Goal: Information Seeking & Learning: Learn about a topic

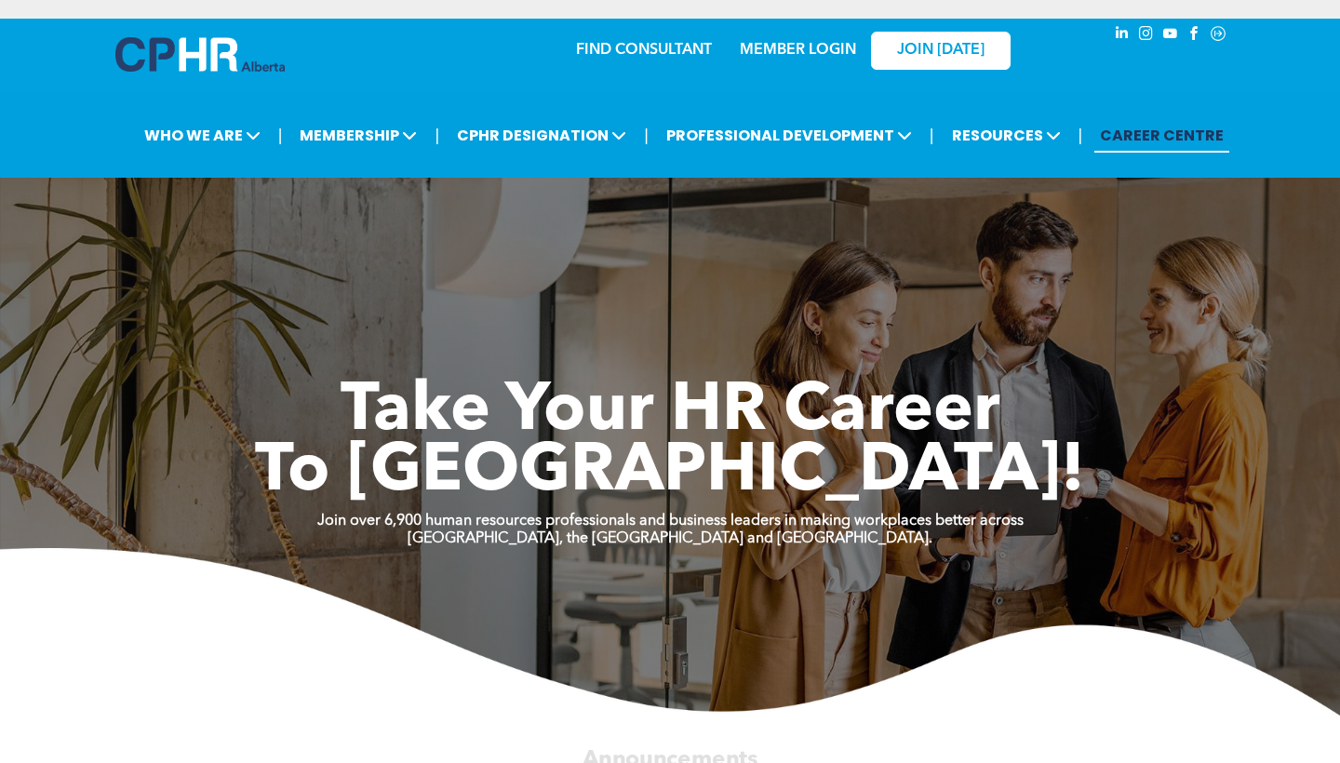
click at [1148, 135] on link "CAREER CENTRE" at bounding box center [1161, 135] width 135 height 34
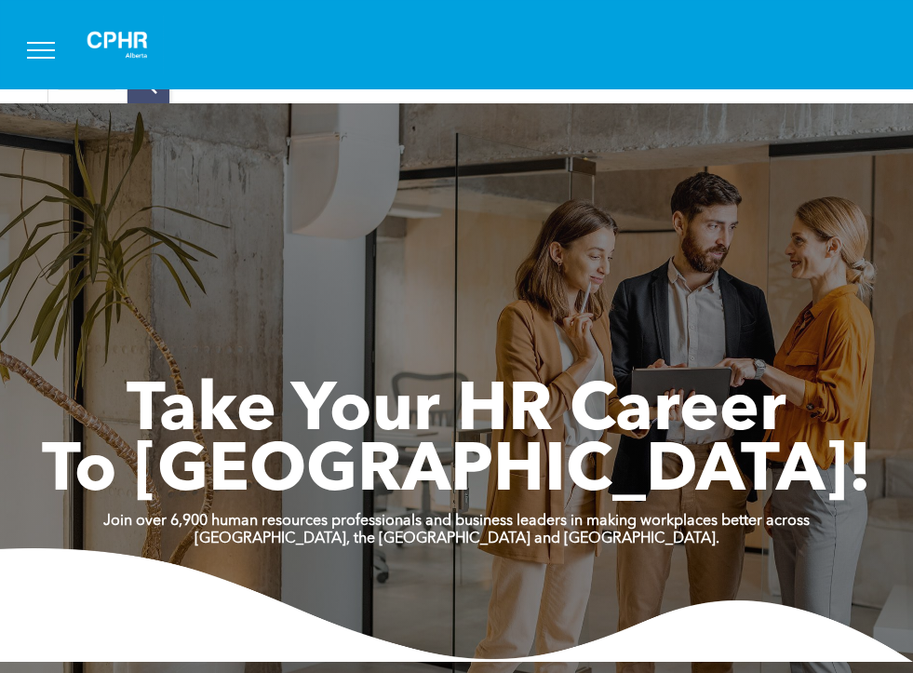
click at [43, 57] on span "menu" at bounding box center [41, 58] width 28 height 2
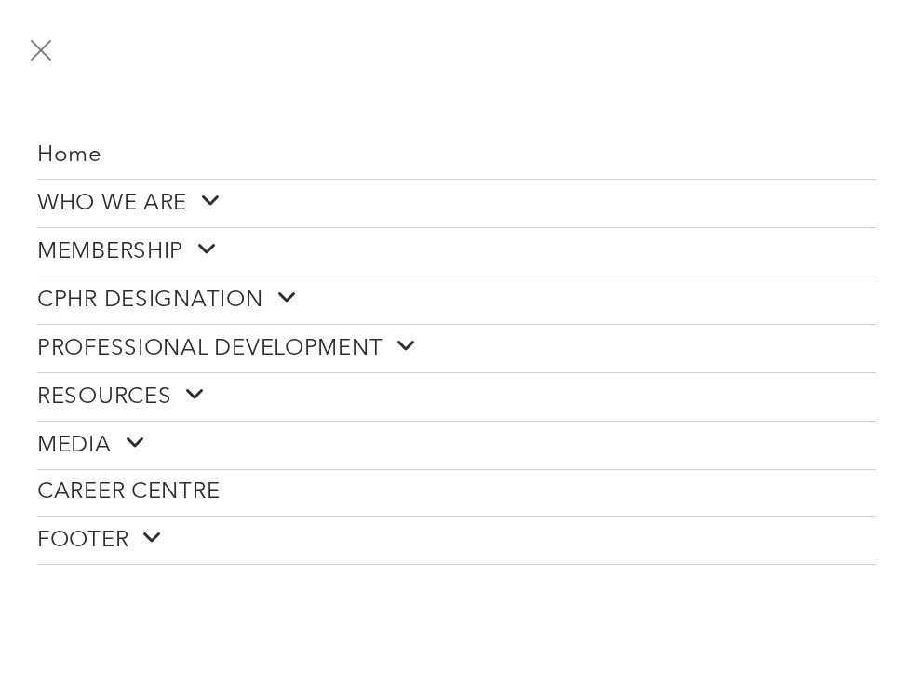
click at [200, 243] on span at bounding box center [200, 249] width 34 height 24
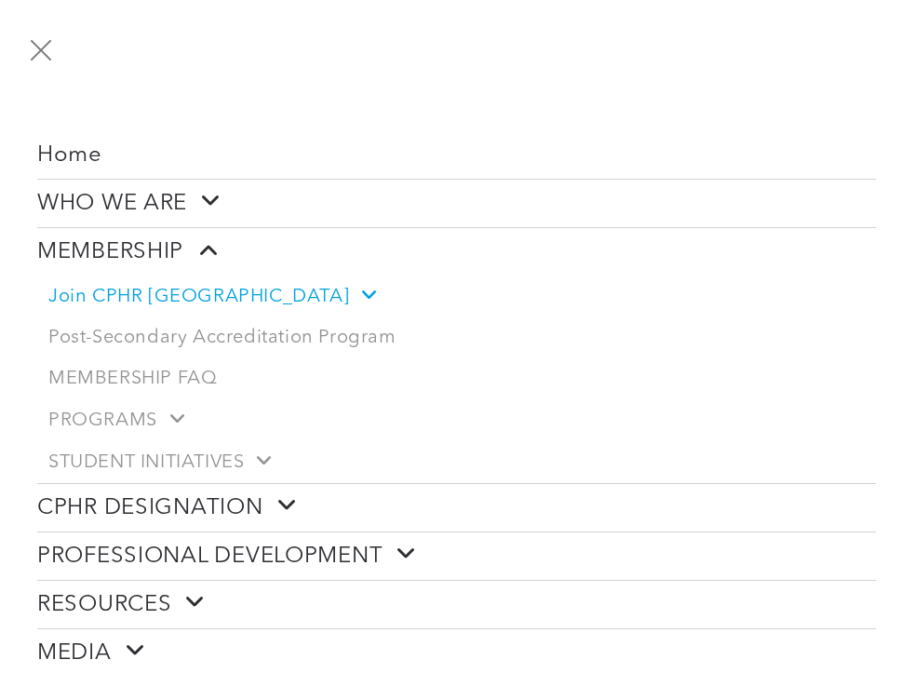
click at [182, 290] on span "Join CPHR [GEOGRAPHIC_DATA]" at bounding box center [211, 296] width 327 height 23
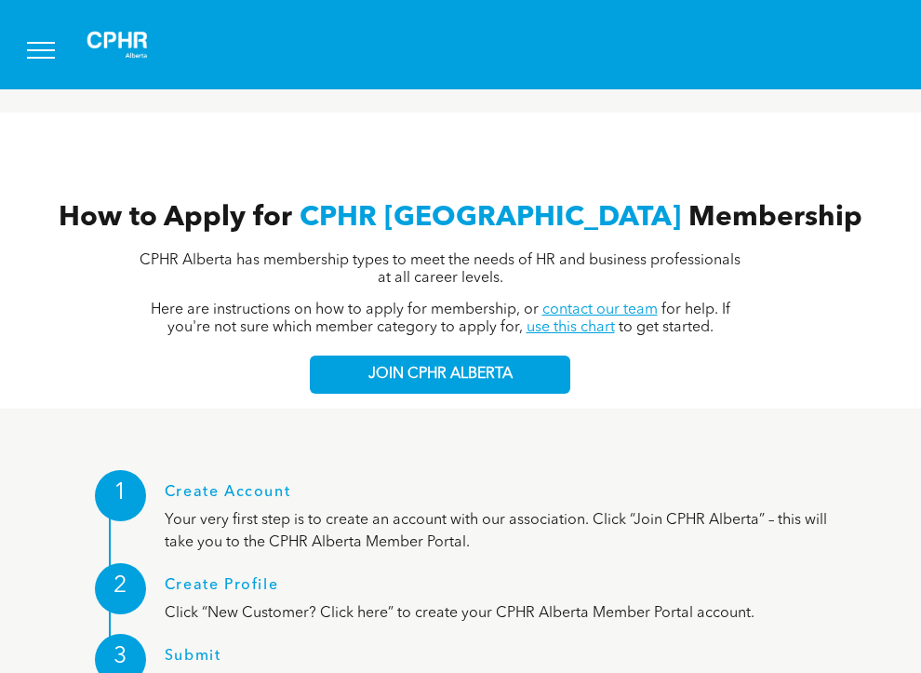
scroll to position [1876, 0]
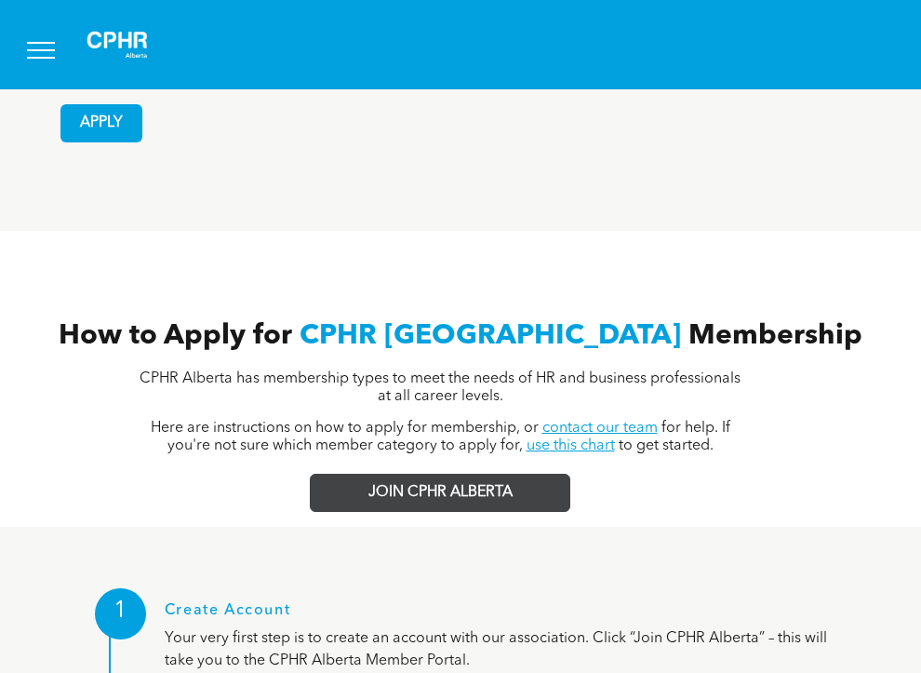
click at [505, 484] on span "JOIN CPHR ALBERTA" at bounding box center [441, 493] width 144 height 18
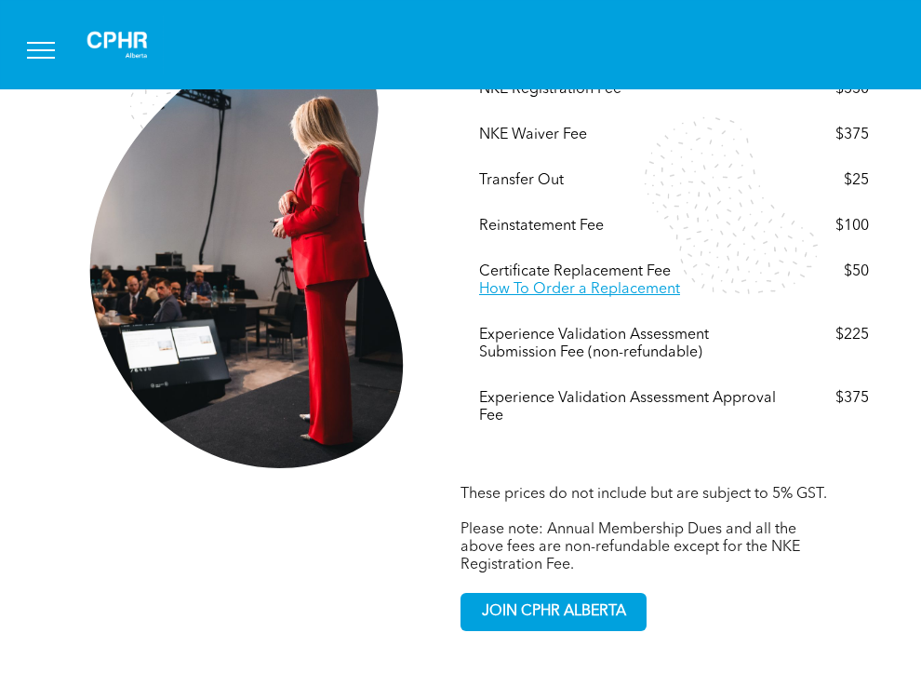
scroll to position [3508, 0]
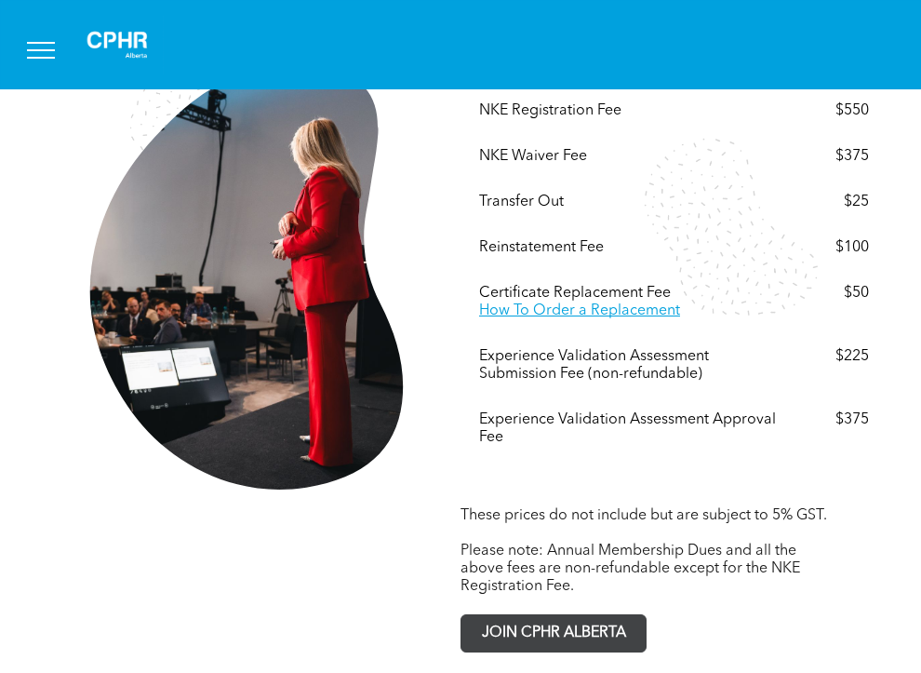
click at [510, 615] on span "JOIN CPHR ALBERTA" at bounding box center [554, 633] width 157 height 36
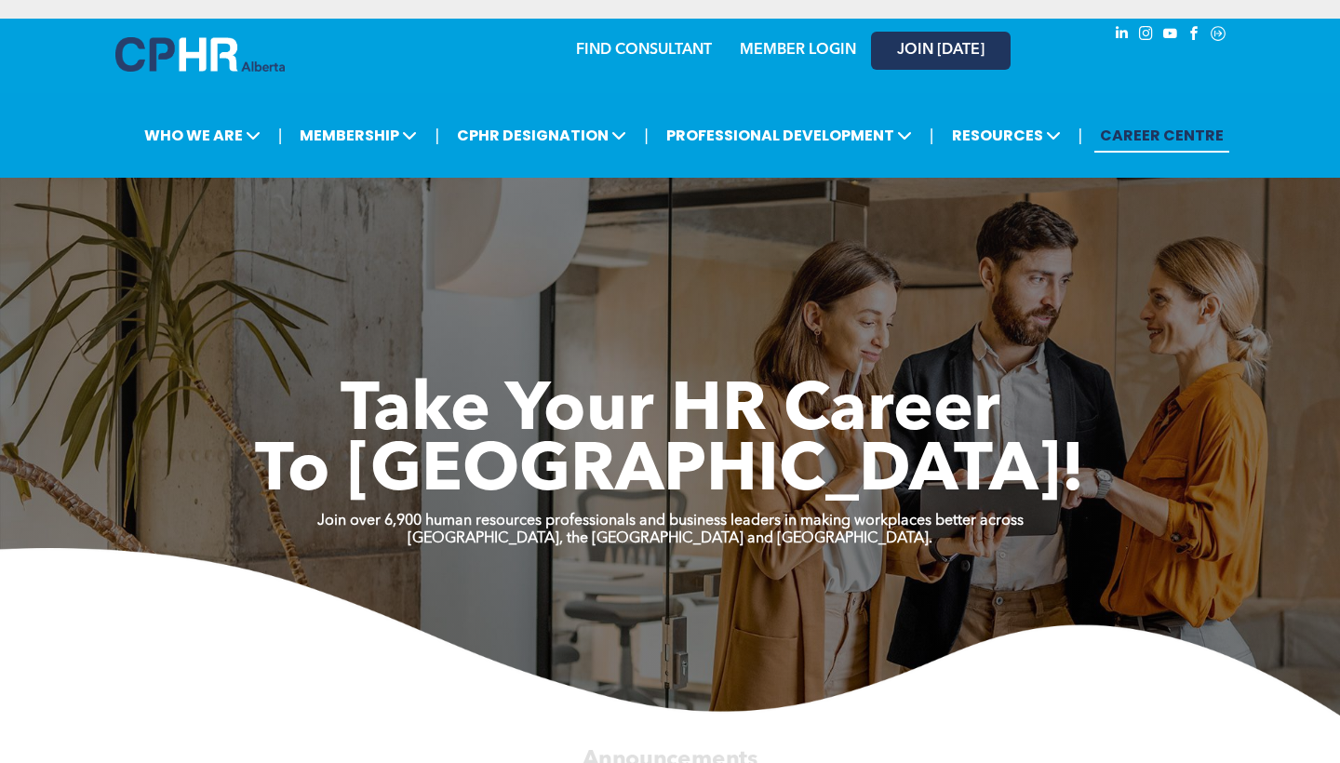
click at [966, 52] on span "JOIN [DATE]" at bounding box center [940, 51] width 87 height 18
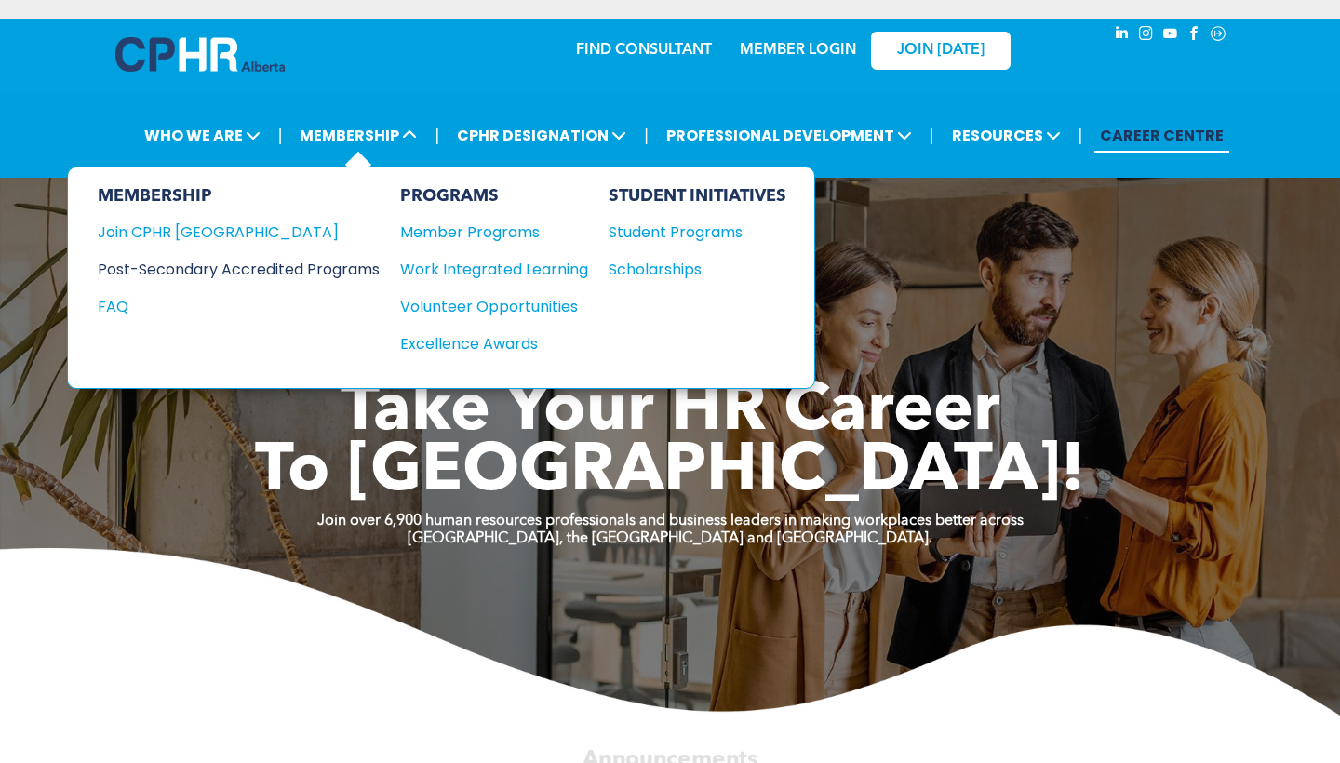
click at [302, 273] on div "Post-Secondary Accredited Programs" at bounding box center [225, 269] width 254 height 23
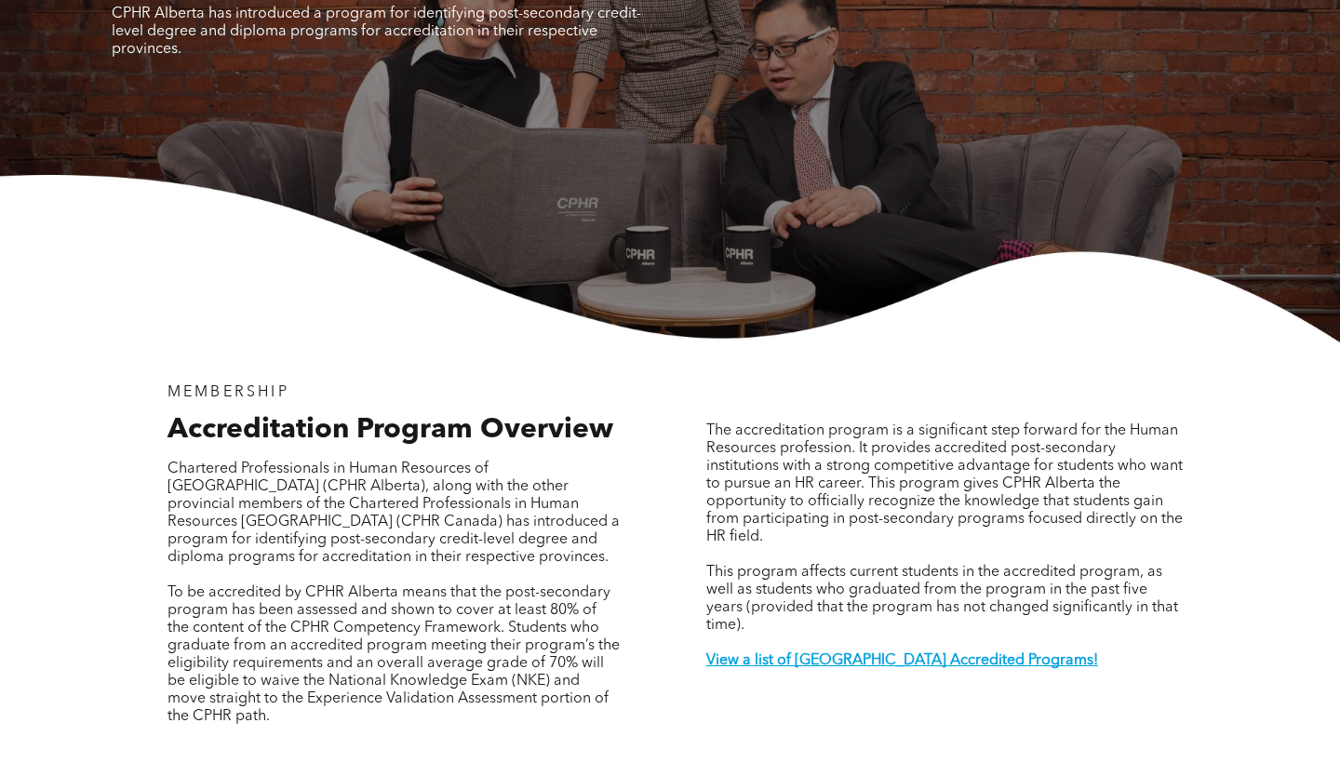
scroll to position [332, 0]
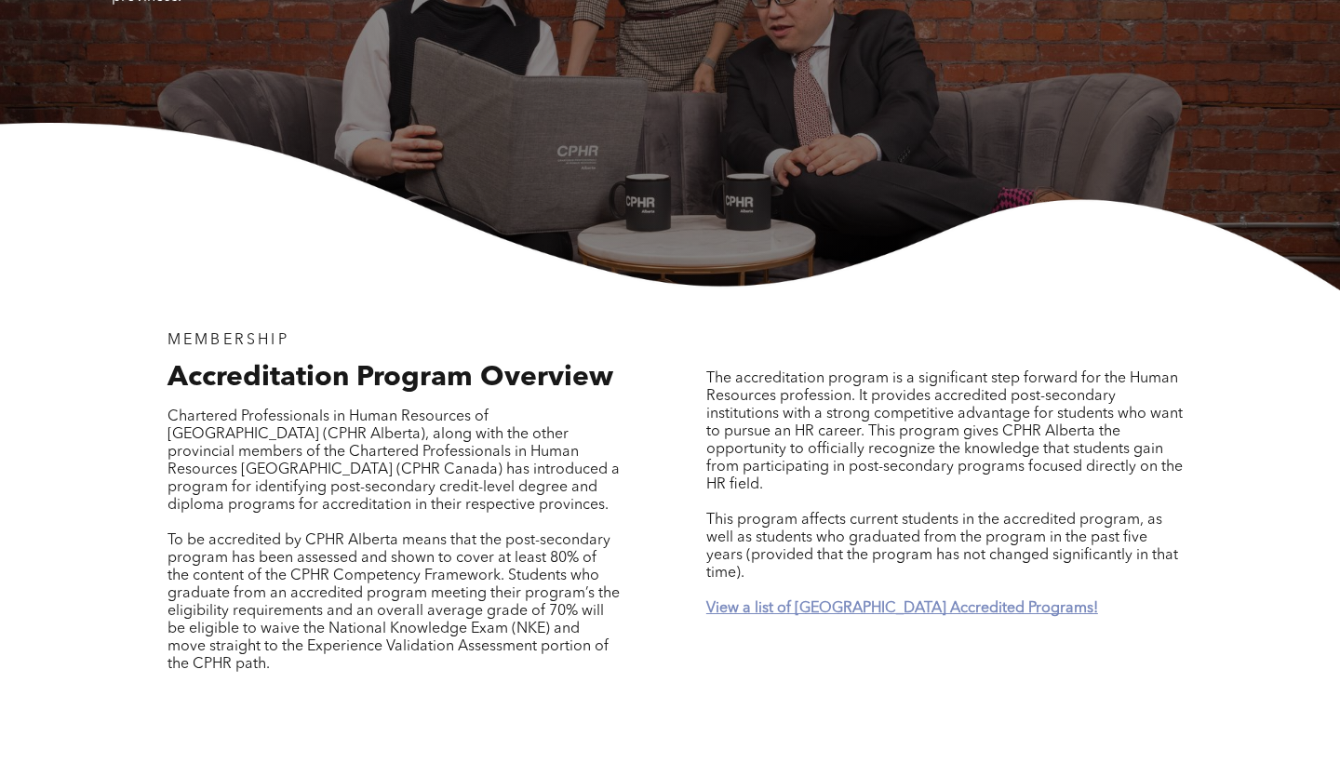
click at [894, 601] on strong "View a list of Alberta Accredited Programs!" at bounding box center [902, 608] width 392 height 15
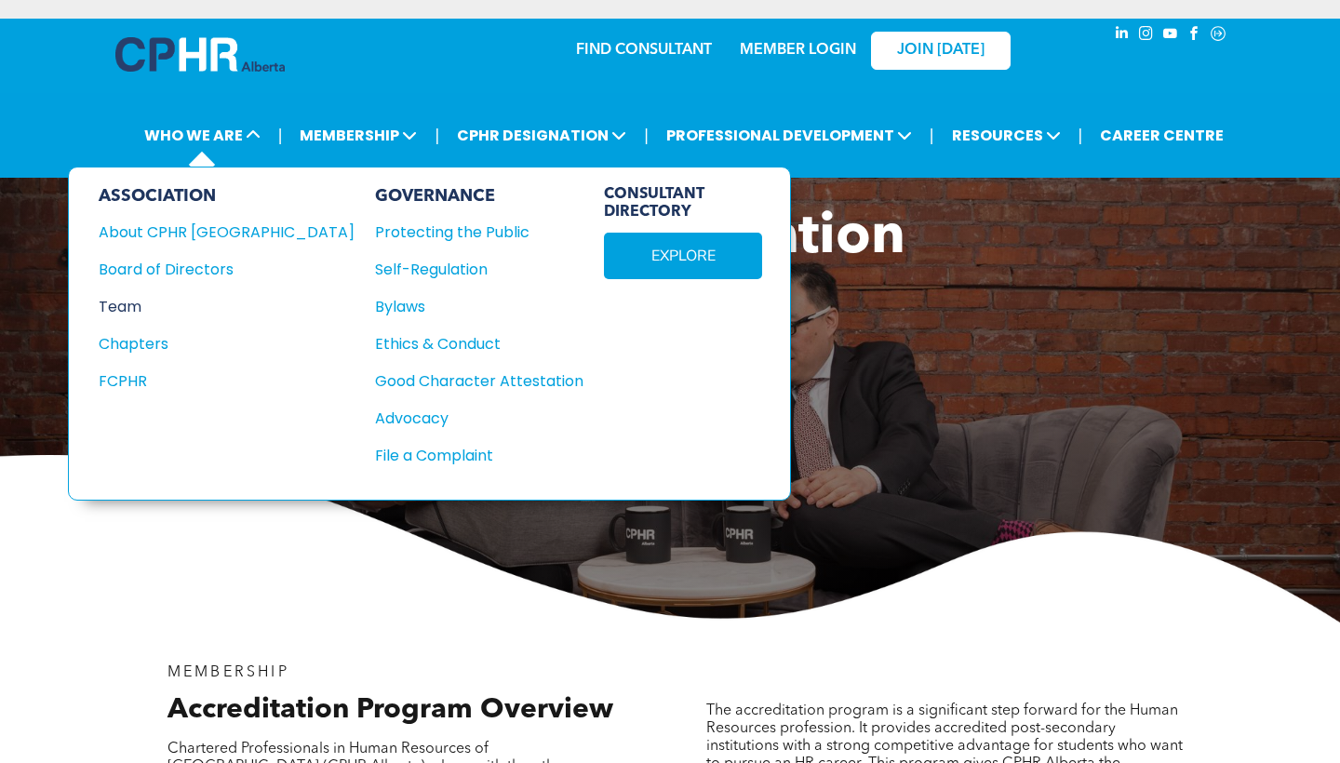
click at [173, 308] on div "Team" at bounding box center [214, 306] width 231 height 23
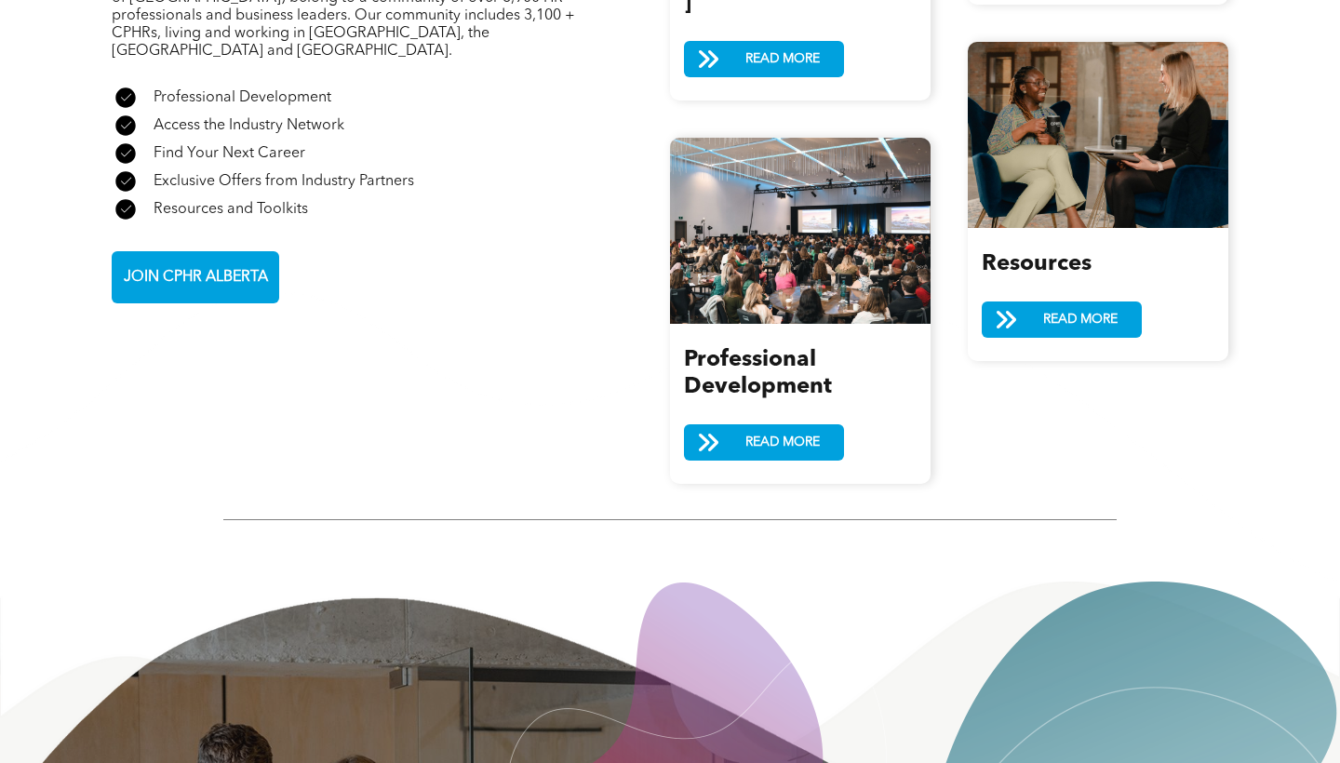
scroll to position [2262, 0]
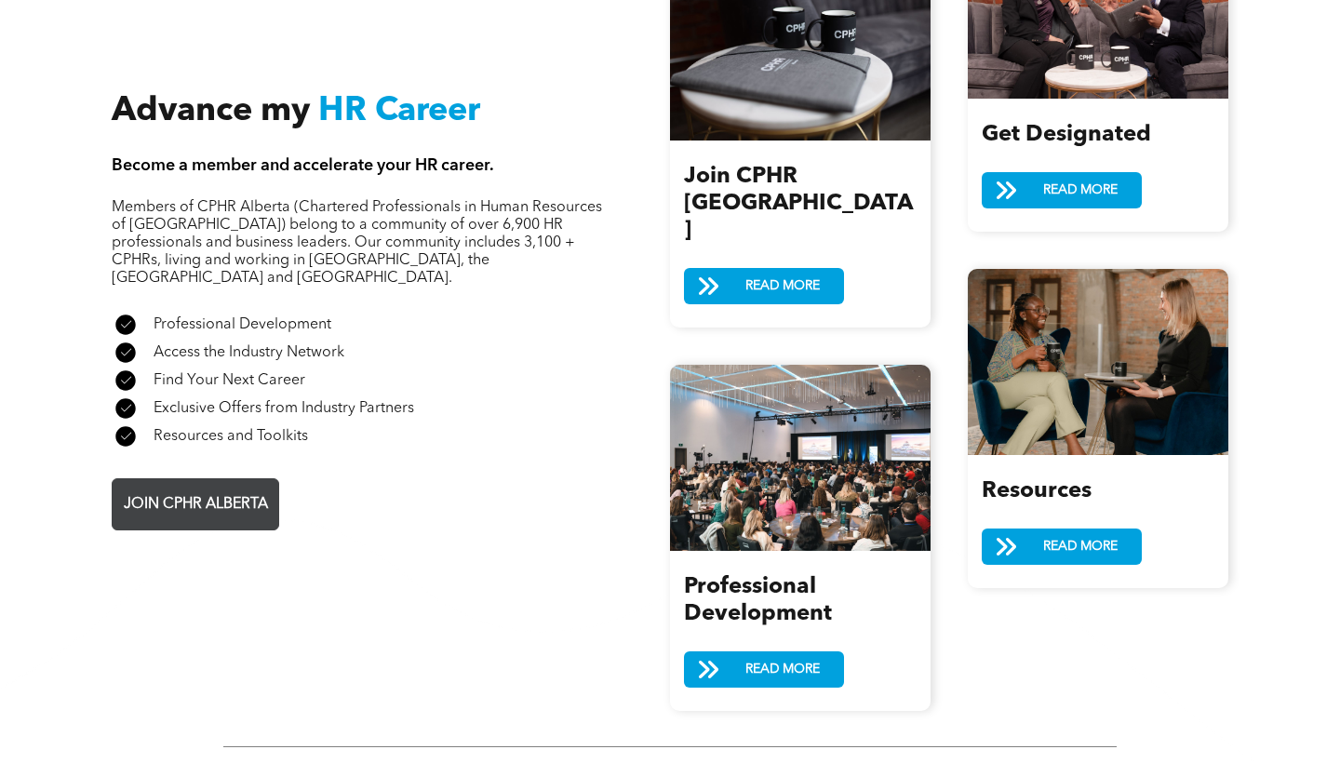
click at [203, 487] on span "JOIN CPHR ALBERTA" at bounding box center [195, 505] width 157 height 36
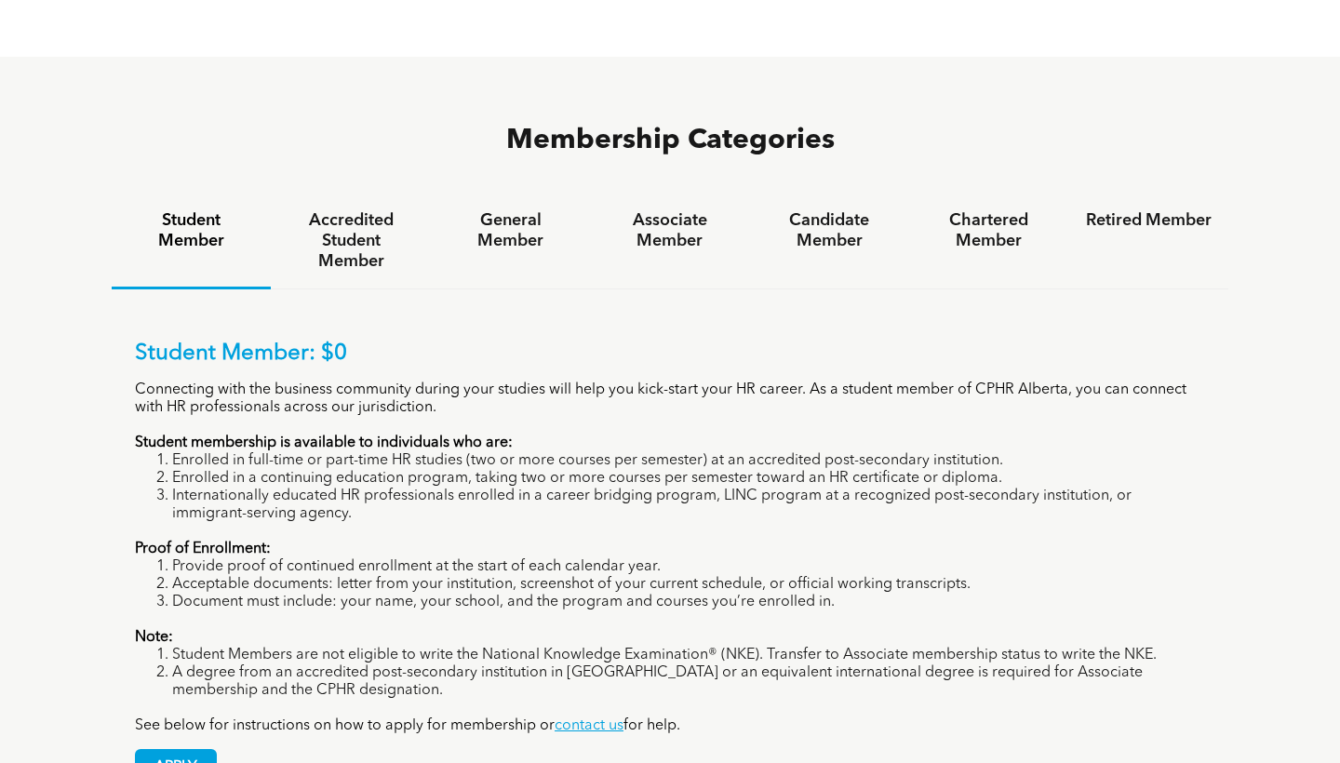
scroll to position [1228, 0]
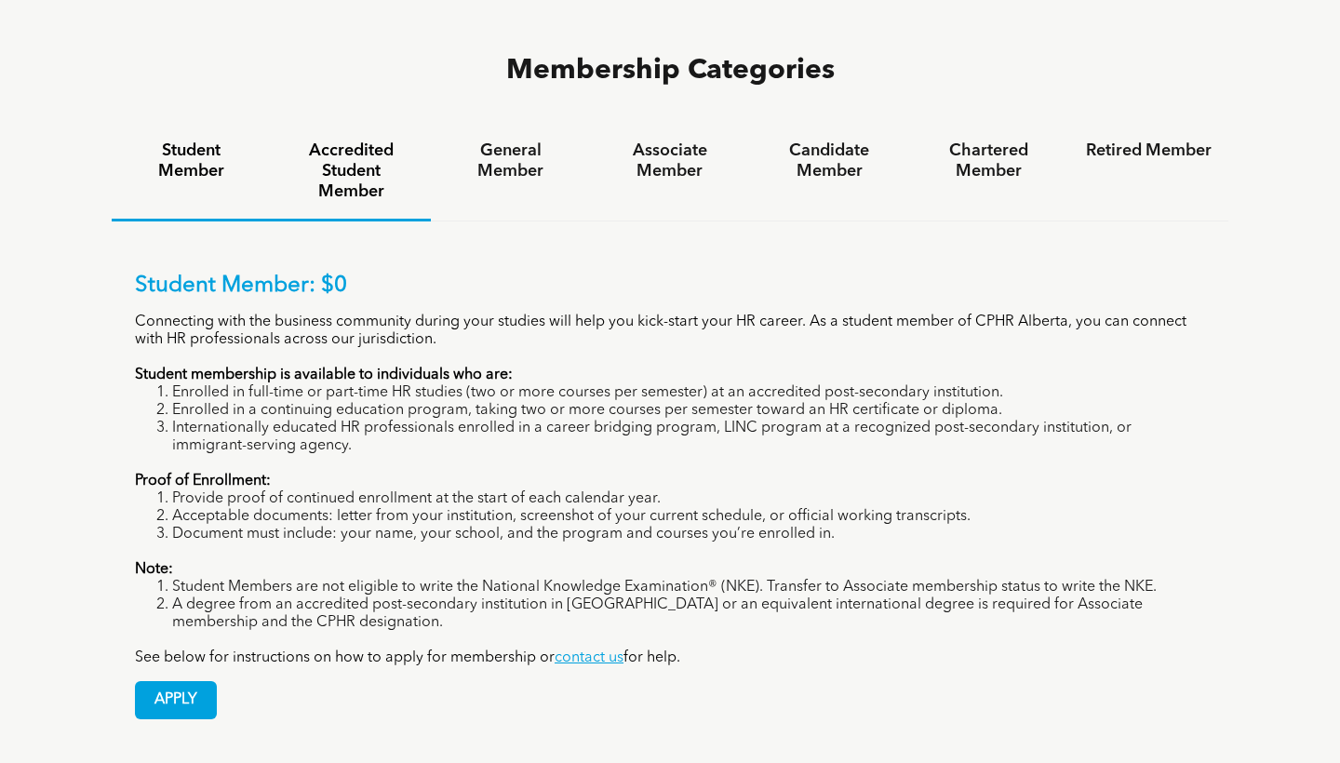
click at [353, 141] on h4 "Accredited Student Member" at bounding box center [351, 171] width 126 height 61
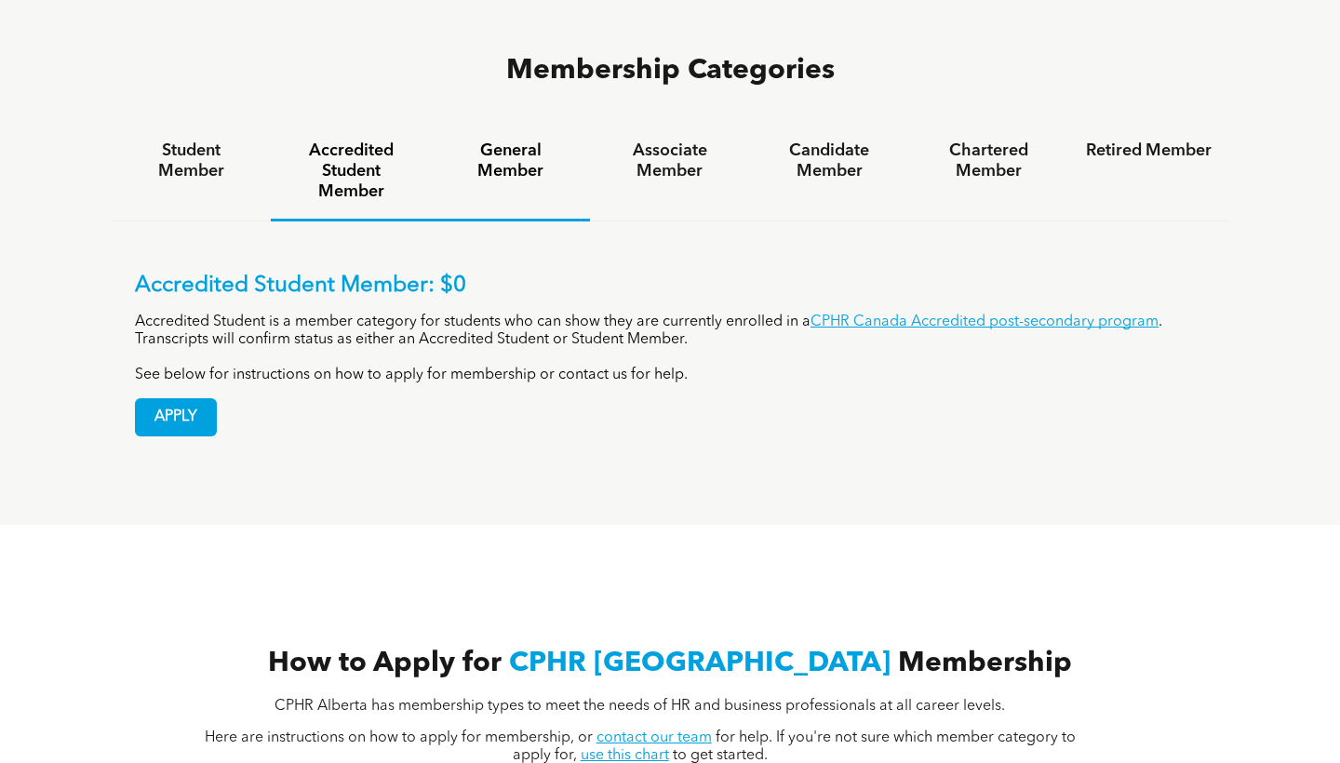
click at [496, 141] on h4 "General Member" at bounding box center [511, 161] width 126 height 41
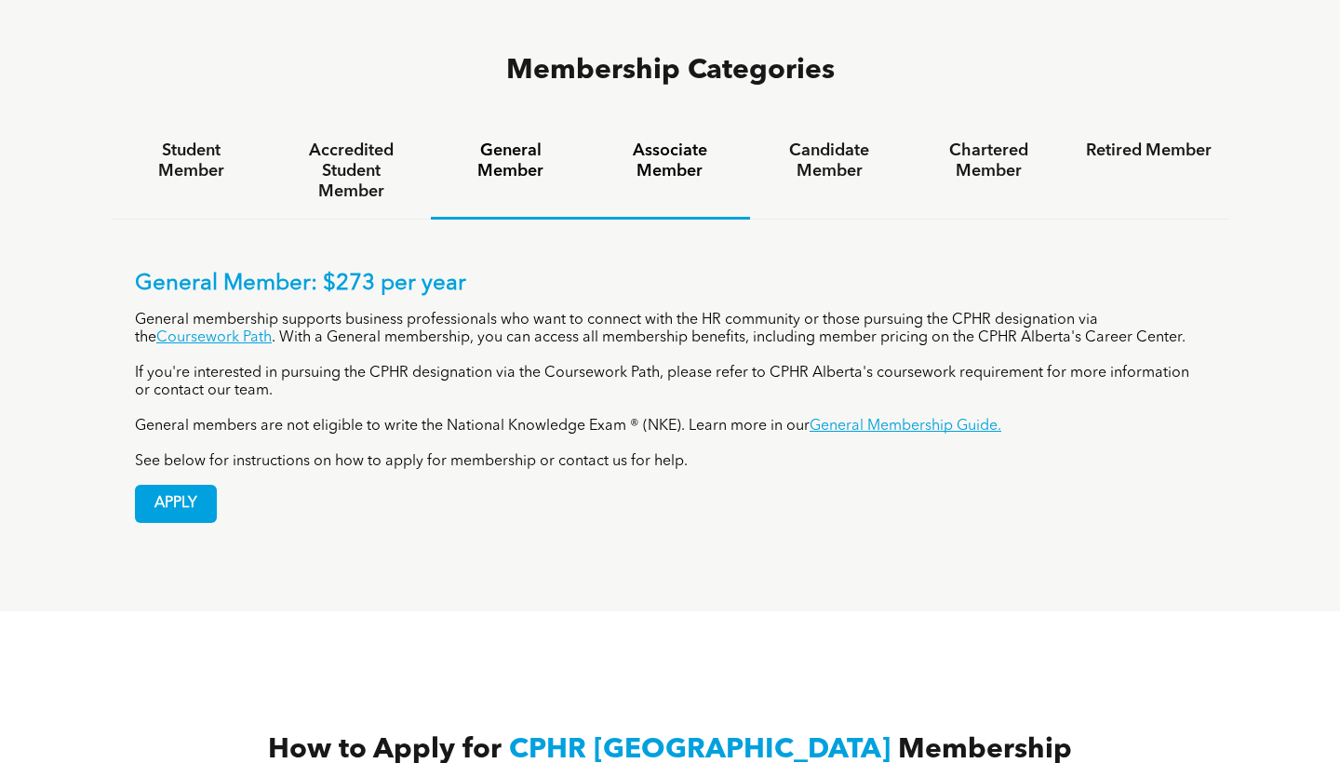
click at [688, 141] on h4 "Associate Member" at bounding box center [670, 161] width 126 height 41
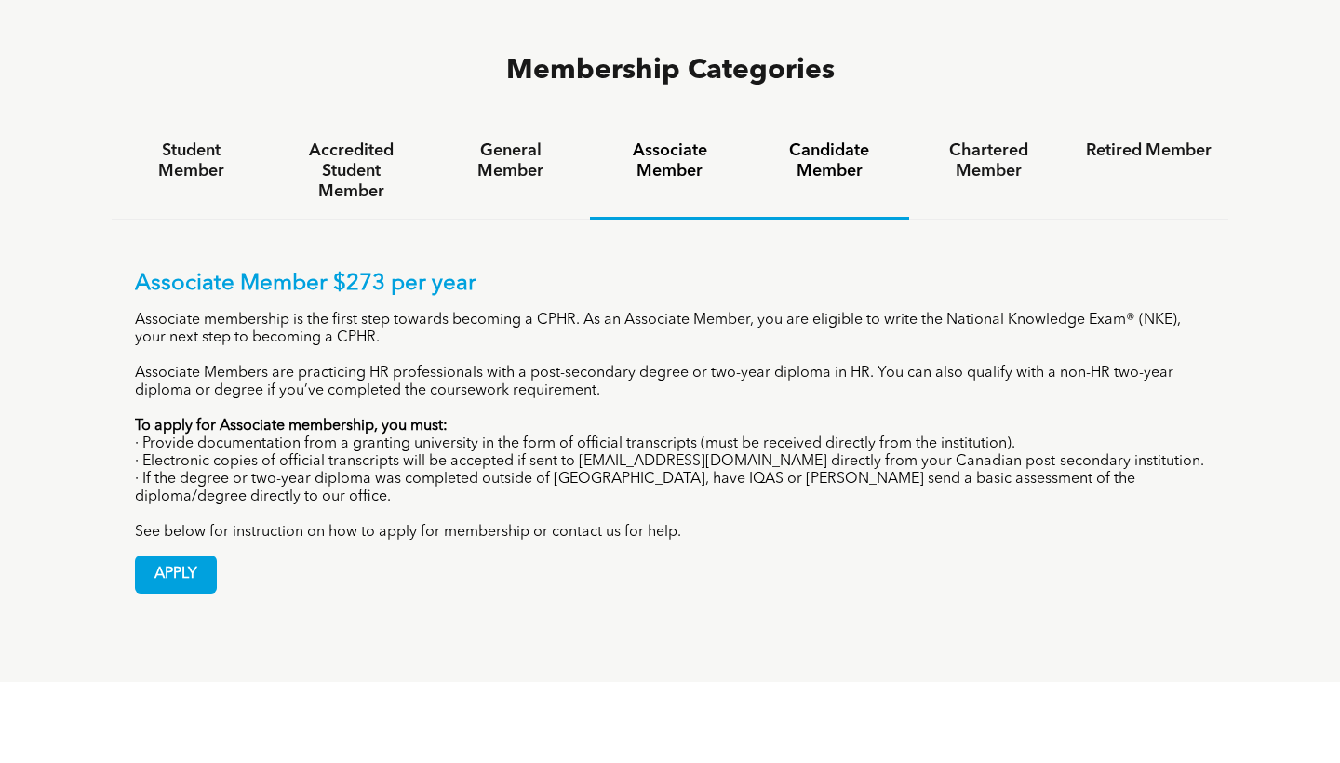
click at [856, 141] on h4 "Candidate Member" at bounding box center [830, 161] width 126 height 41
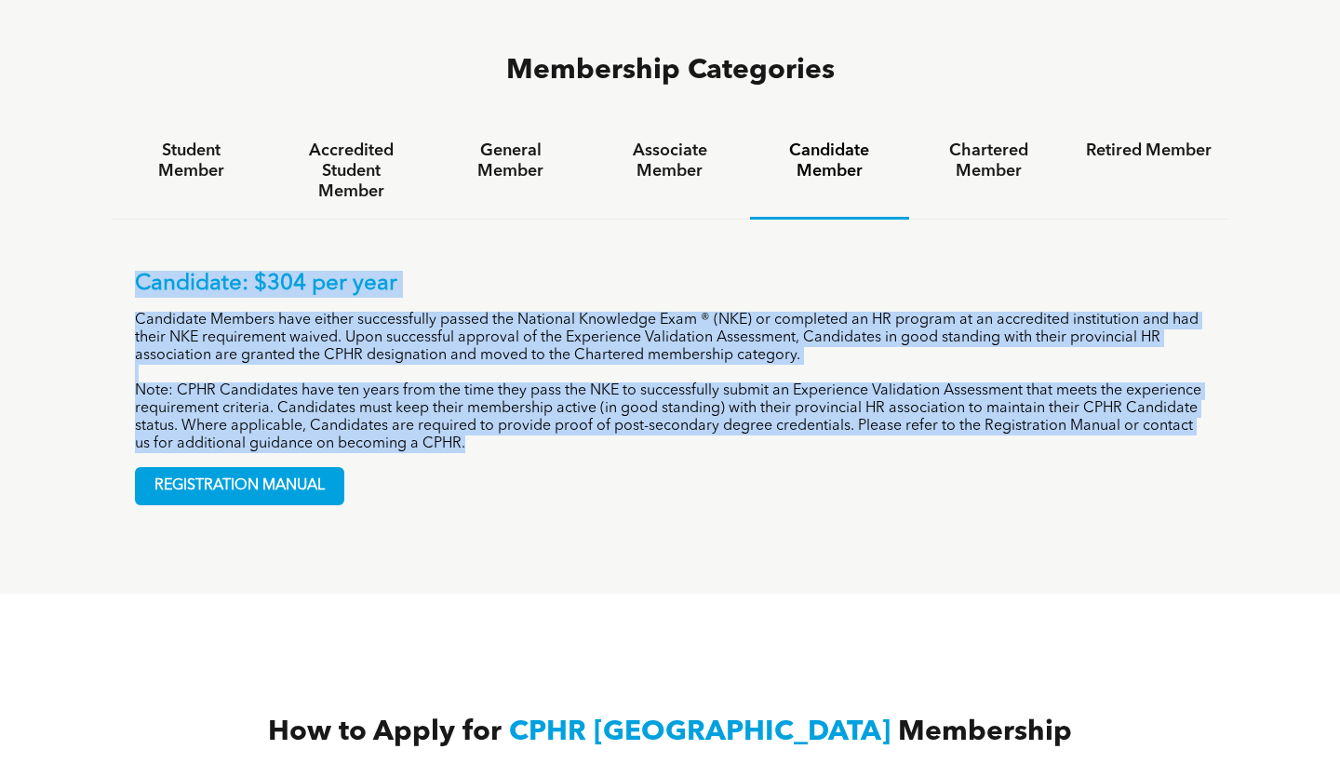
drag, startPoint x: 136, startPoint y: 184, endPoint x: 605, endPoint y: 362, distance: 501.6
click at [605, 362] on div "Candidate: $304 per year Candidate Members have either successfully passed the …" at bounding box center [670, 374] width 1117 height 309
copy div "Candidate: $304 per year Candidate Members have either successfully passed the …"
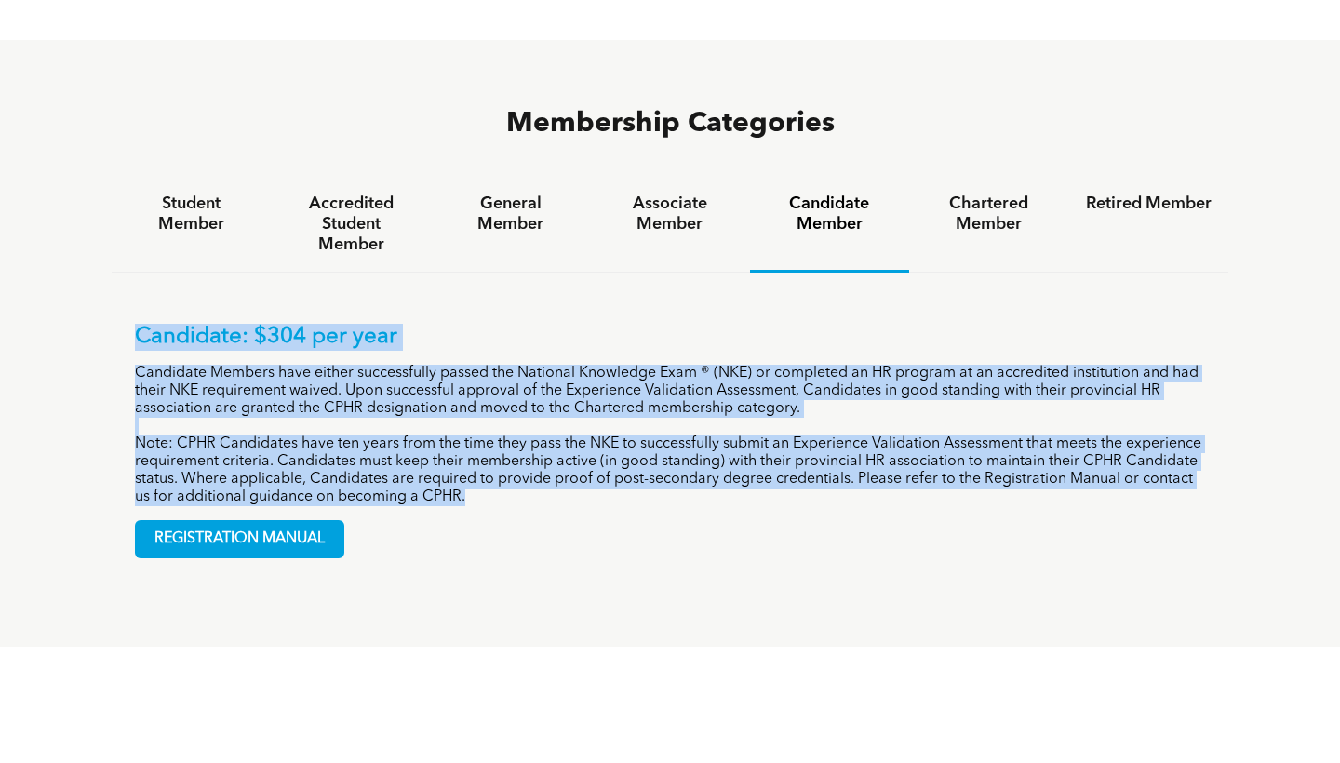
scroll to position [1172, 0]
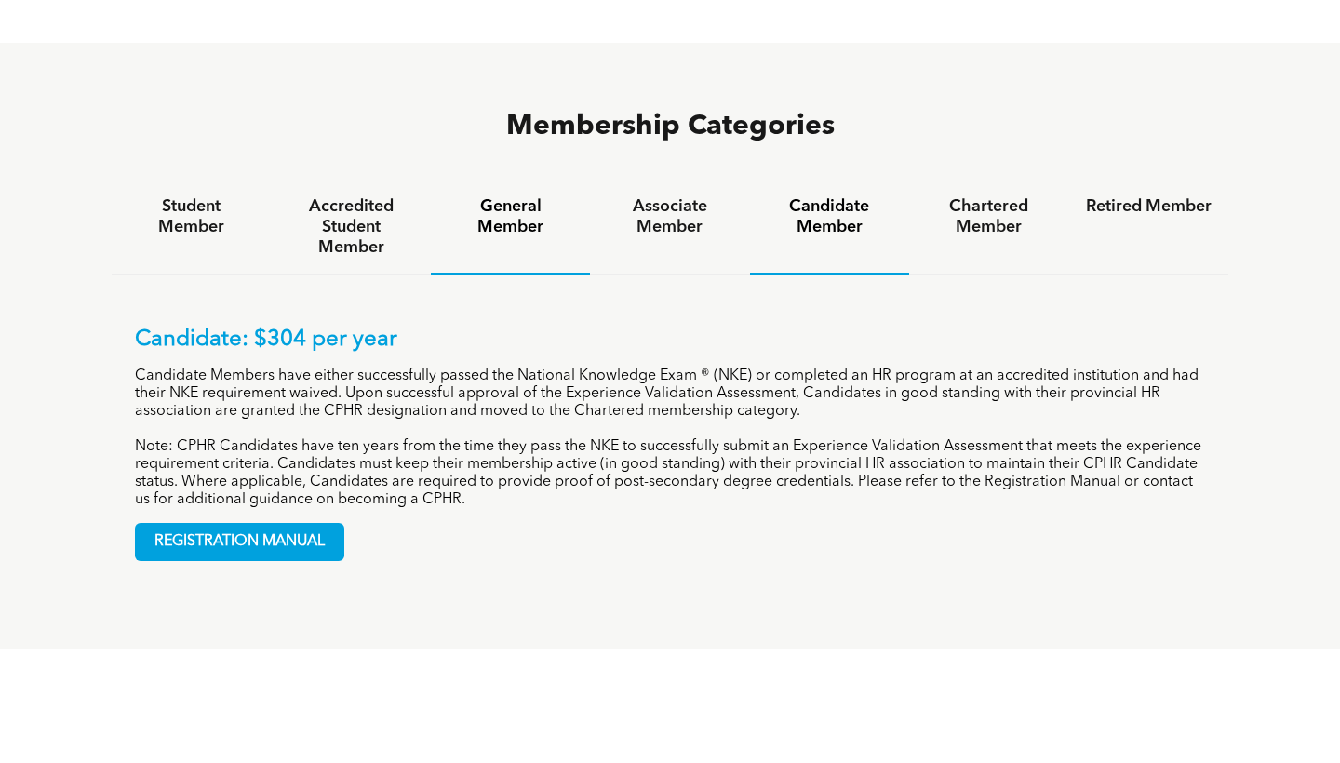
click at [492, 196] on h4 "General Member" at bounding box center [511, 216] width 126 height 41
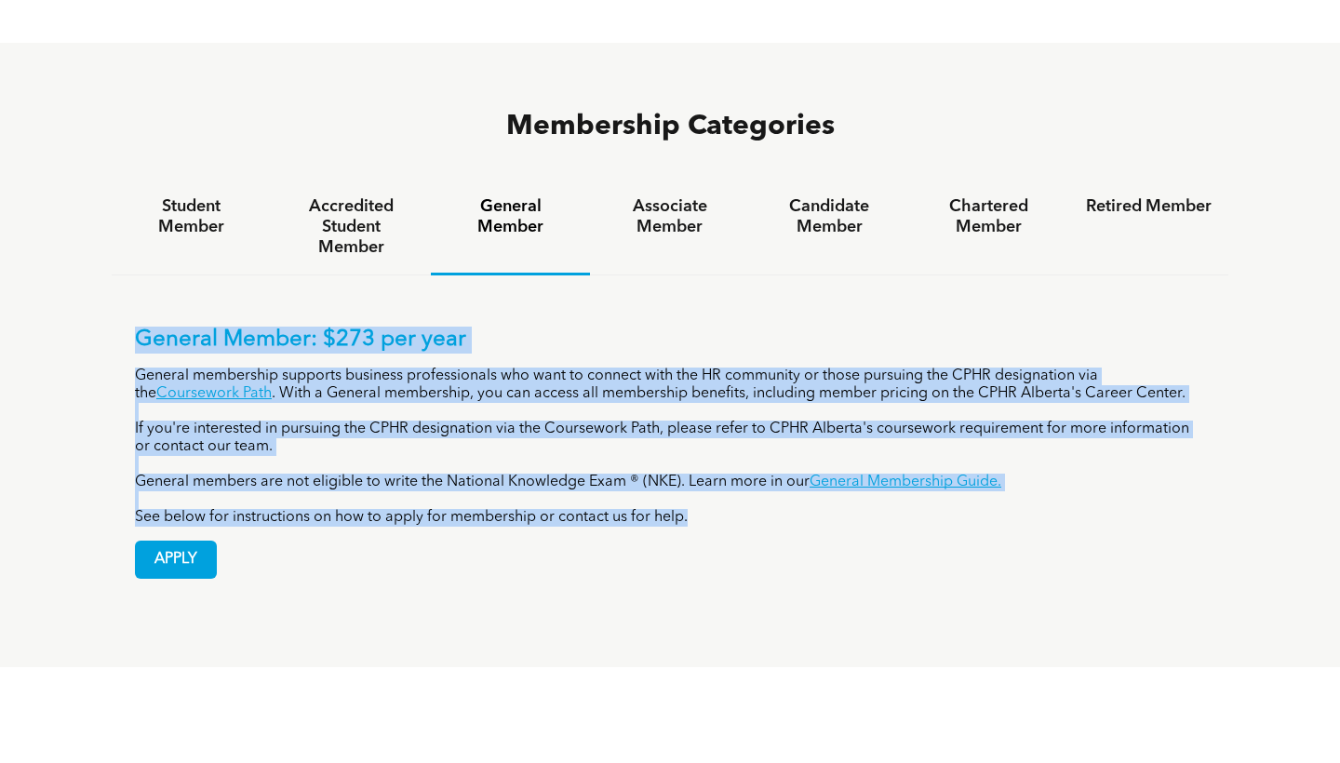
drag, startPoint x: 133, startPoint y: 254, endPoint x: 741, endPoint y: 427, distance: 631.9
click at [741, 427] on div "General Member: $273 per year General membership supports business professional…" at bounding box center [670, 438] width 1117 height 327
copy div "General Member: $273 per year General membership supports business professional…"
click at [906, 275] on div "General Member: $273 per year General membership supports business professional…" at bounding box center [670, 438] width 1117 height 327
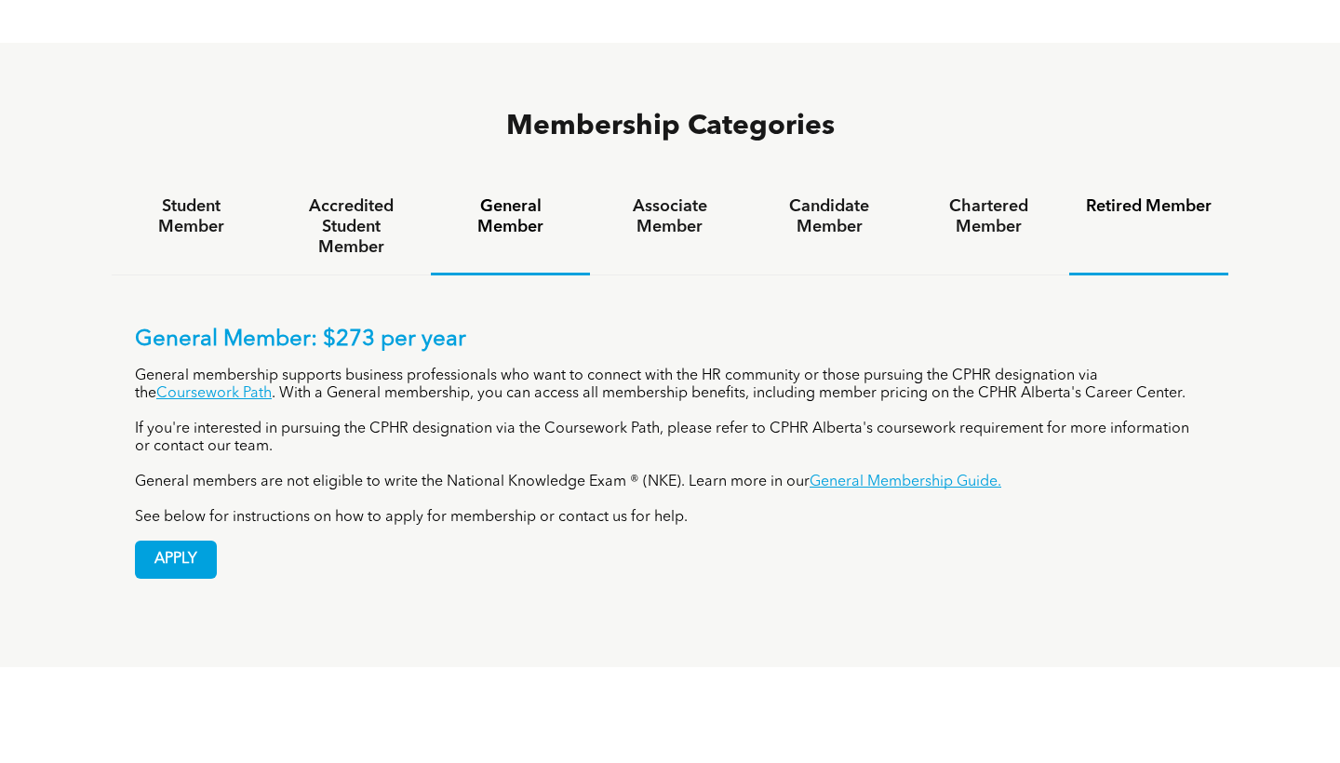
click at [1137, 196] on h4 "Retired Member" at bounding box center [1149, 206] width 126 height 20
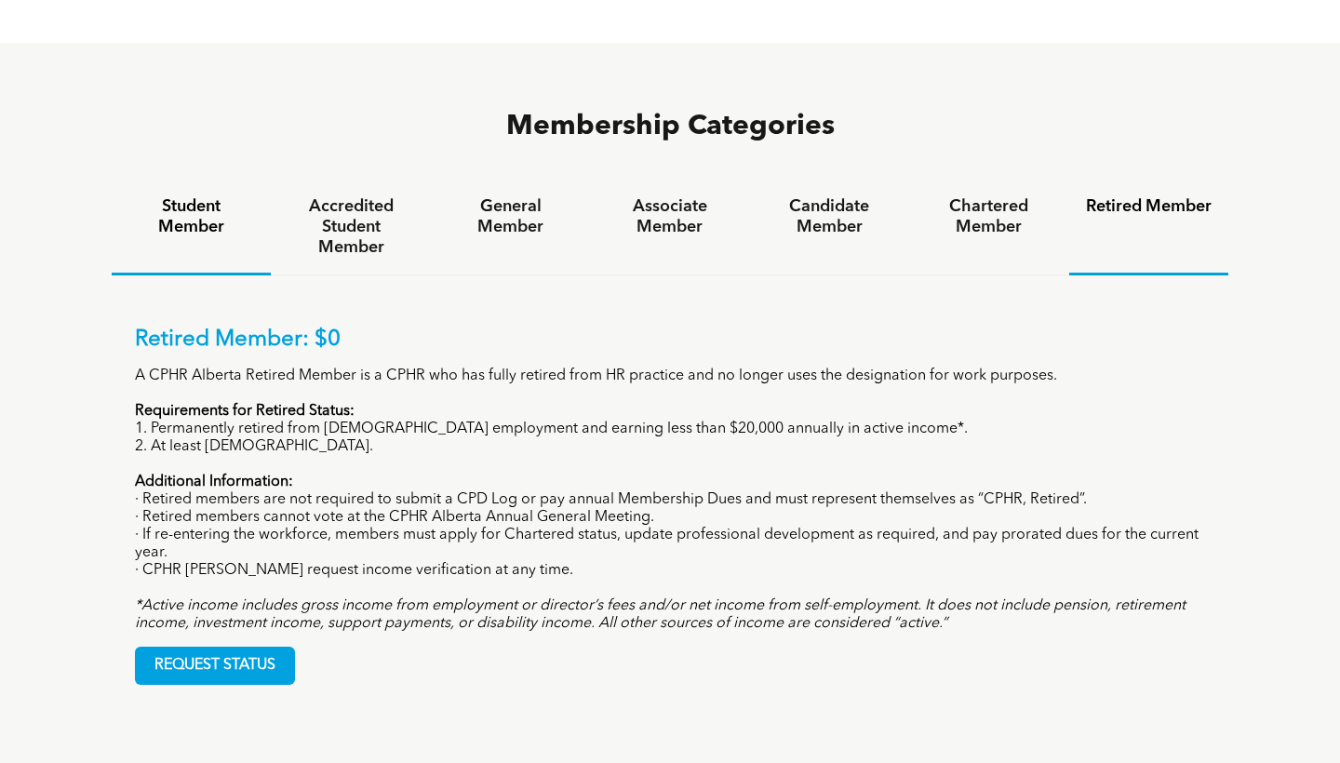
click at [183, 196] on h4 "Student Member" at bounding box center [191, 216] width 126 height 41
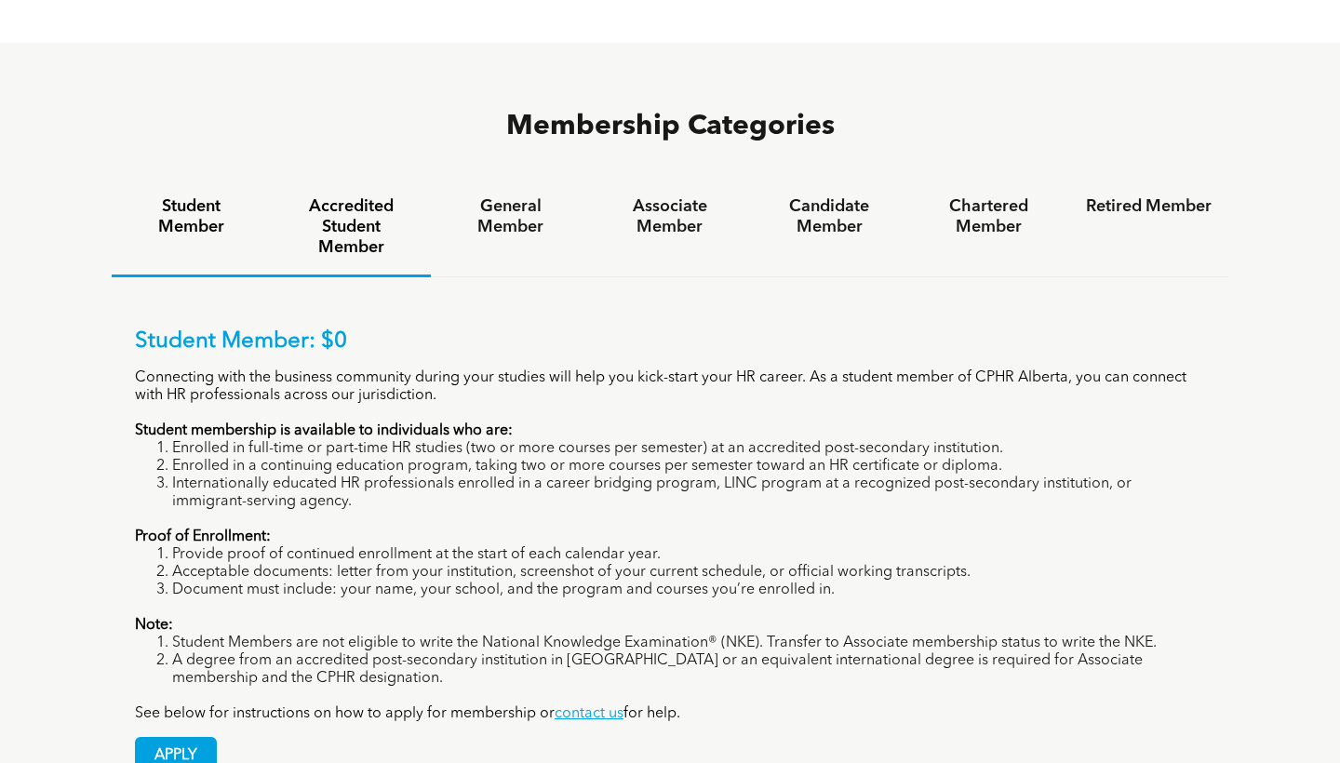
click at [358, 196] on h4 "Accredited Student Member" at bounding box center [351, 226] width 126 height 61
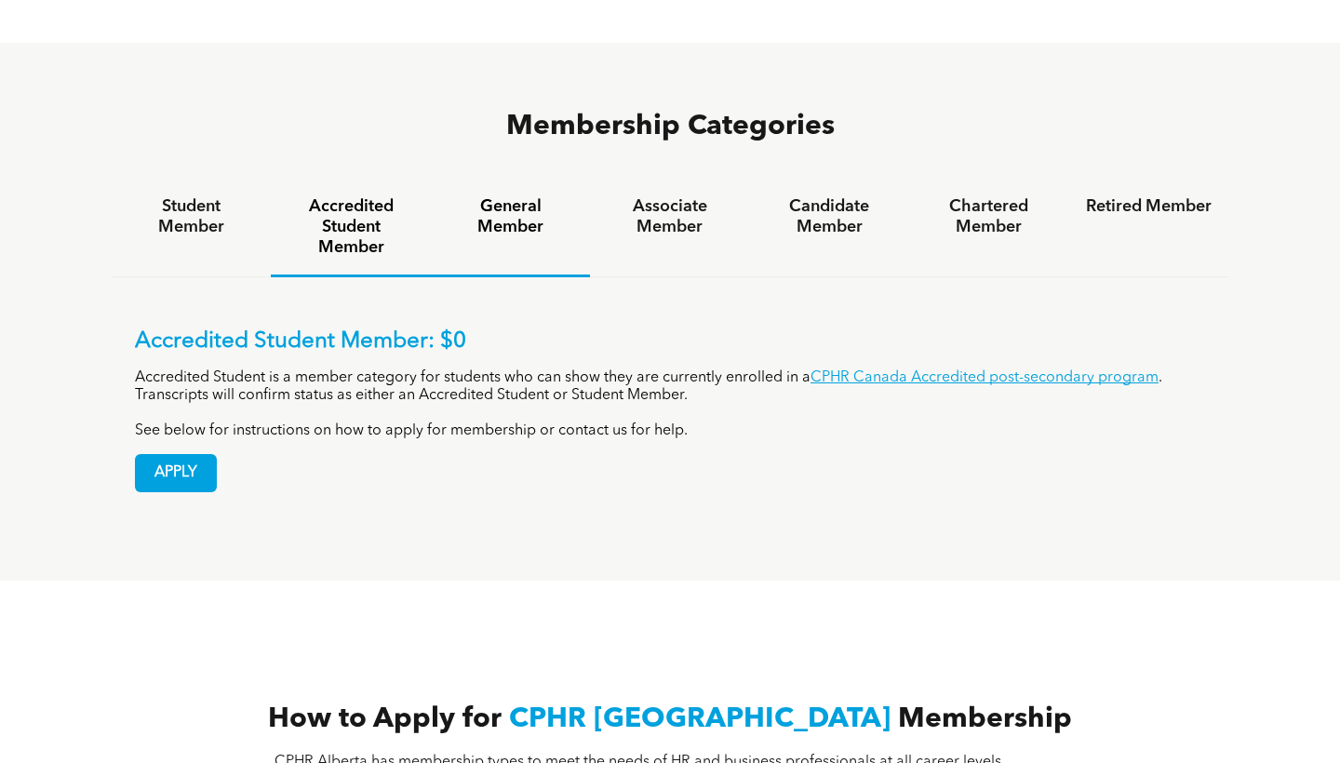
click at [539, 196] on h4 "General Member" at bounding box center [511, 216] width 126 height 41
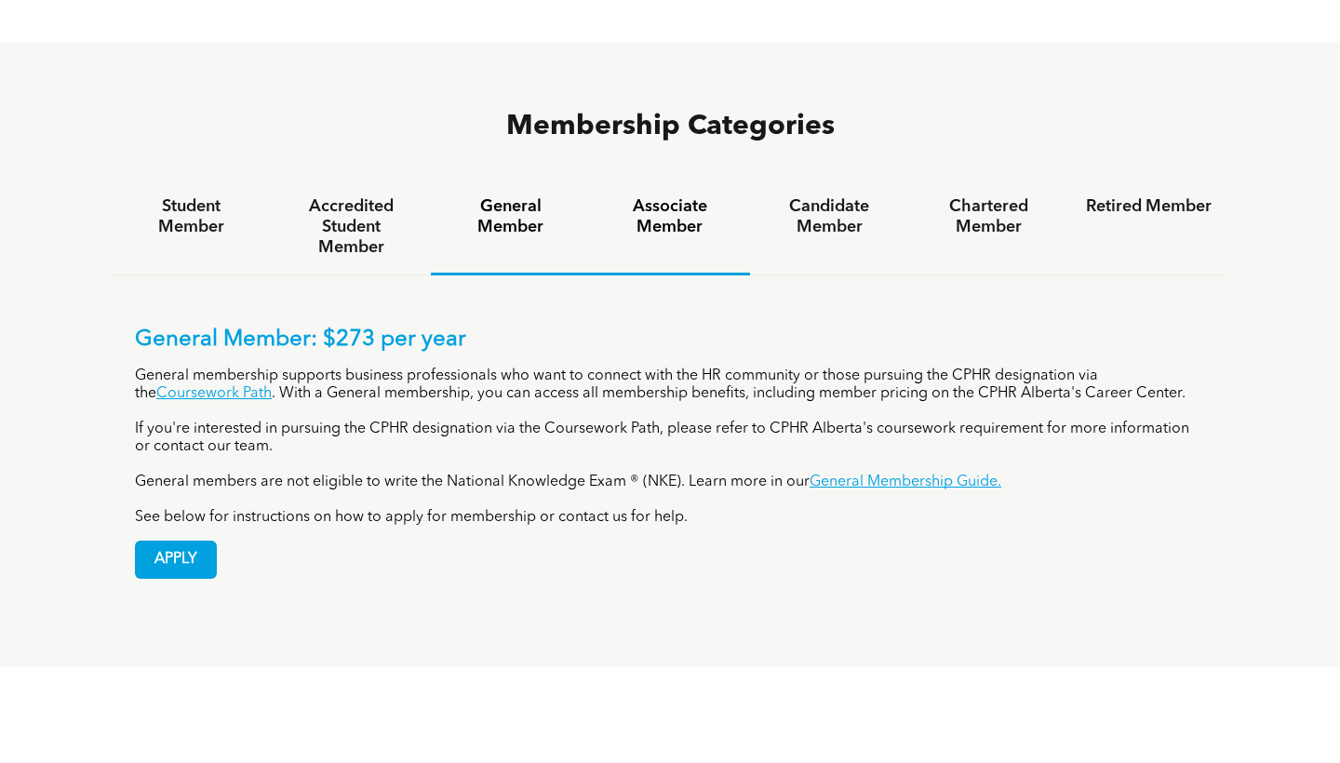
click at [677, 196] on h4 "Associate Member" at bounding box center [670, 216] width 126 height 41
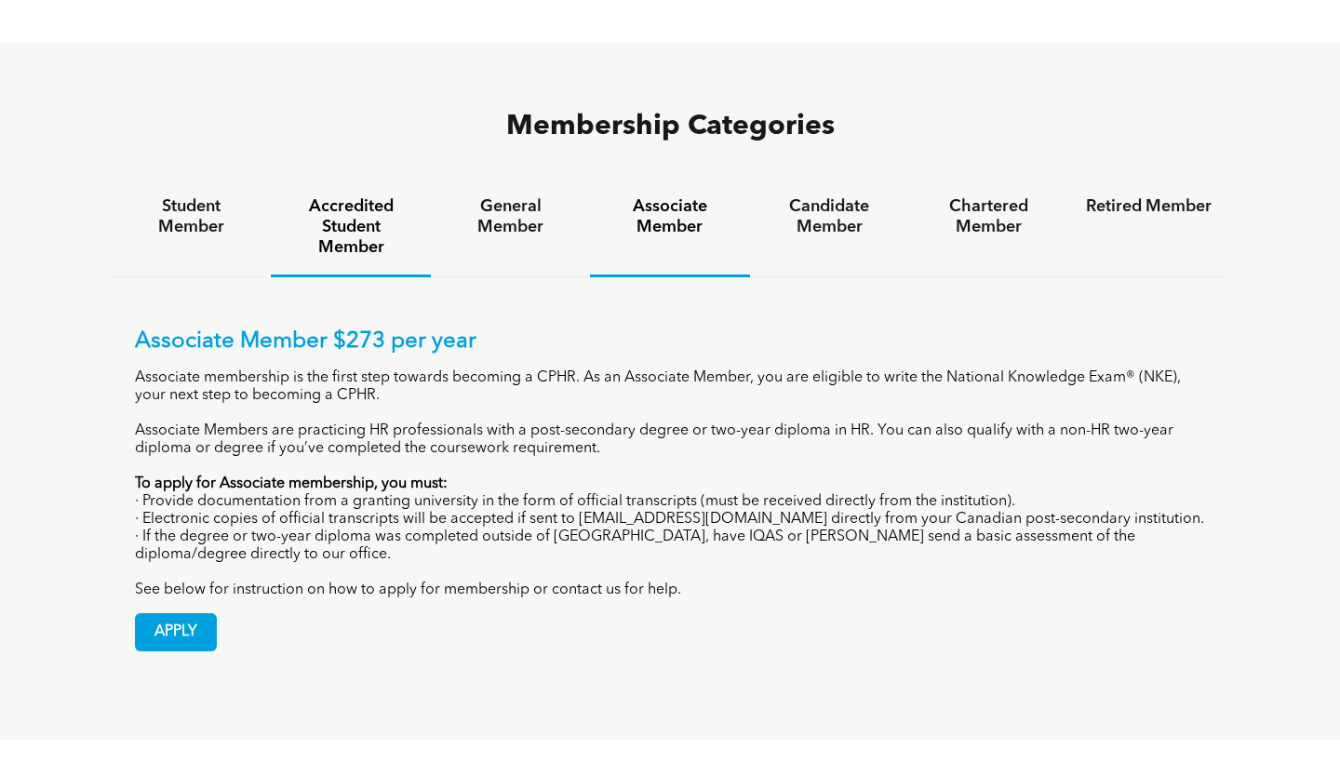
click at [350, 196] on h4 "Accredited Student Member" at bounding box center [351, 226] width 126 height 61
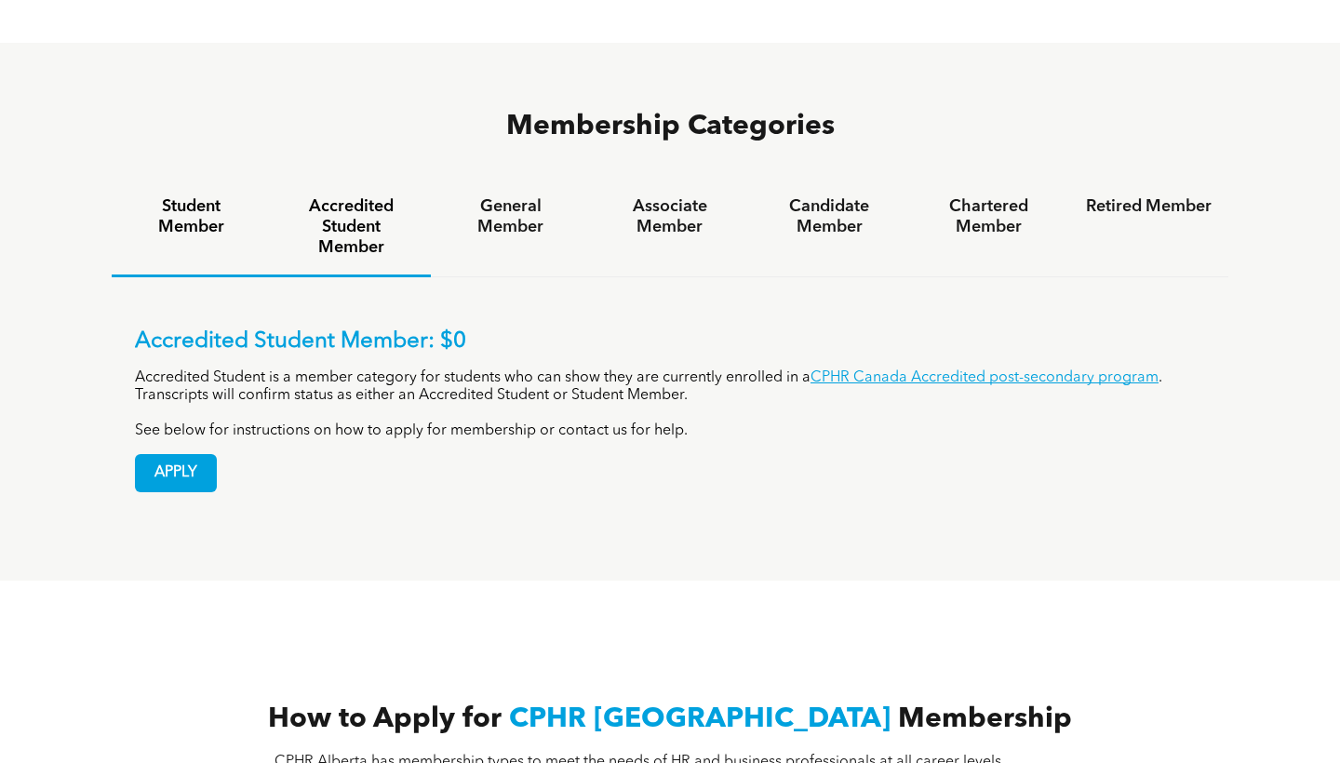
click at [195, 196] on h4 "Student Member" at bounding box center [191, 216] width 126 height 41
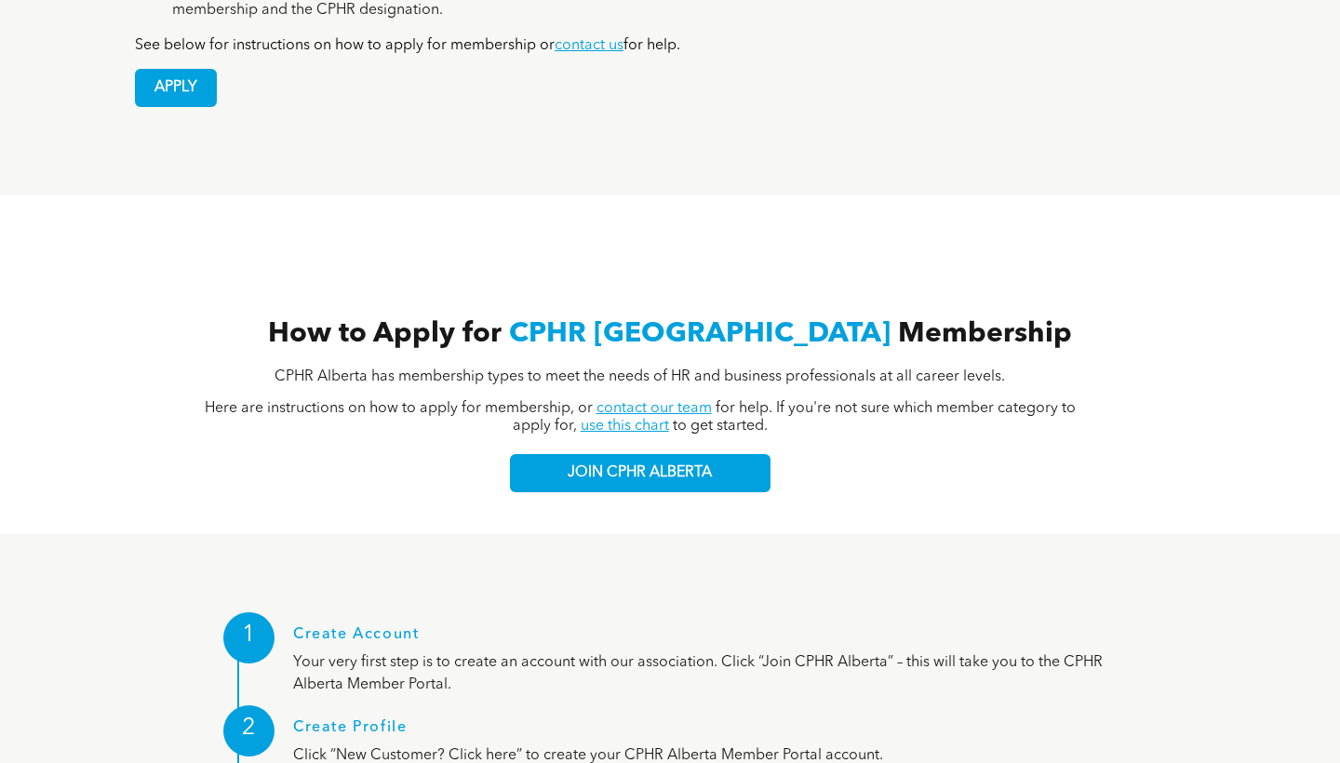
scroll to position [1359, 0]
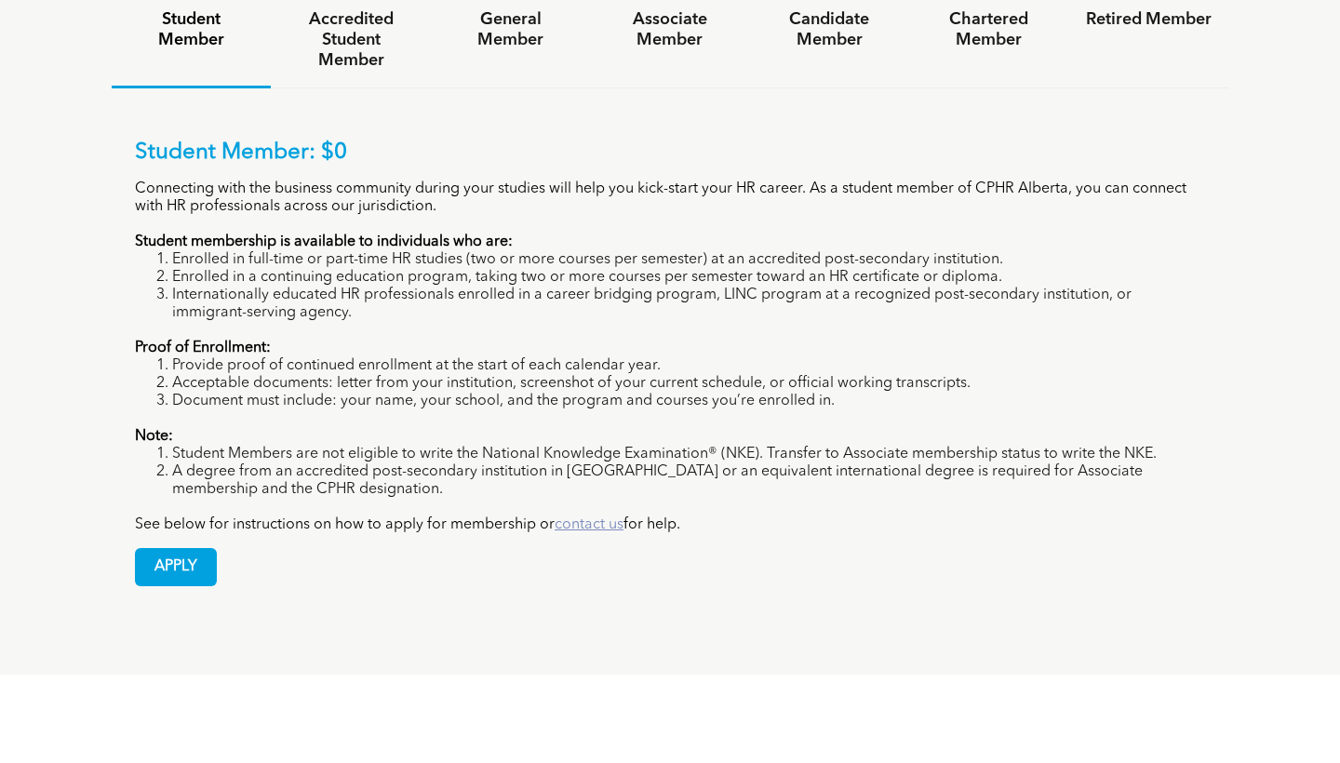
click at [594, 517] on link "contact us" at bounding box center [589, 524] width 69 height 15
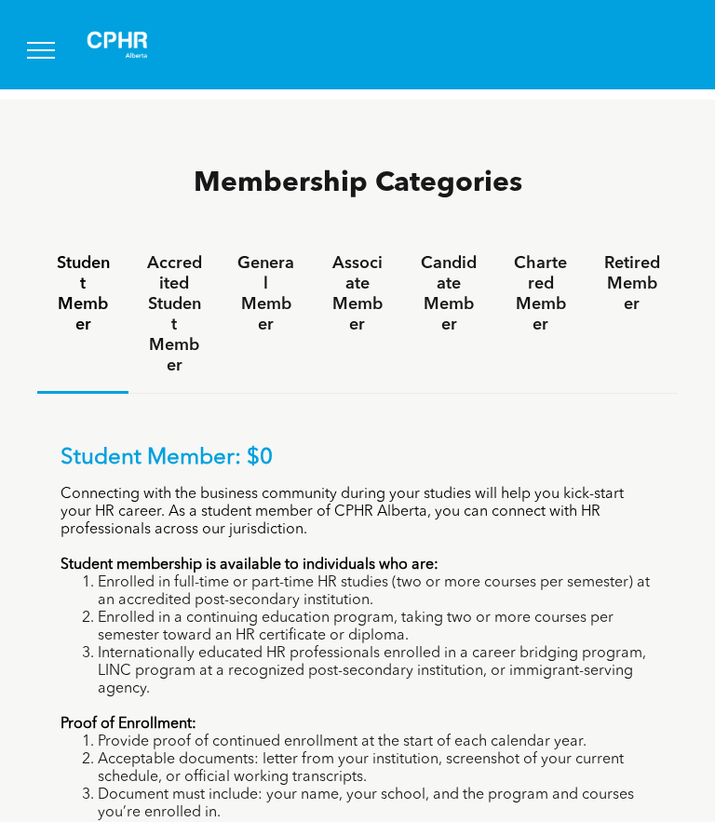
scroll to position [1136, 0]
